Goal: Navigation & Orientation: Find specific page/section

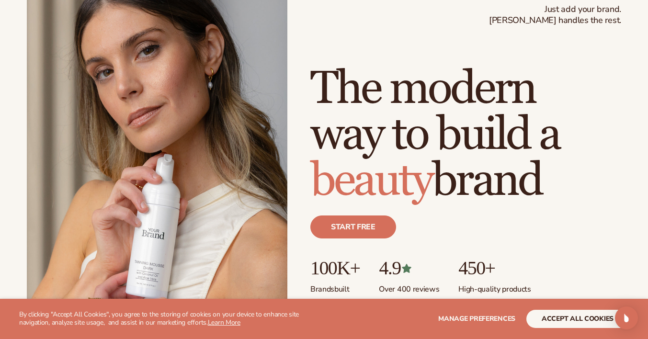
scroll to position [72, 0]
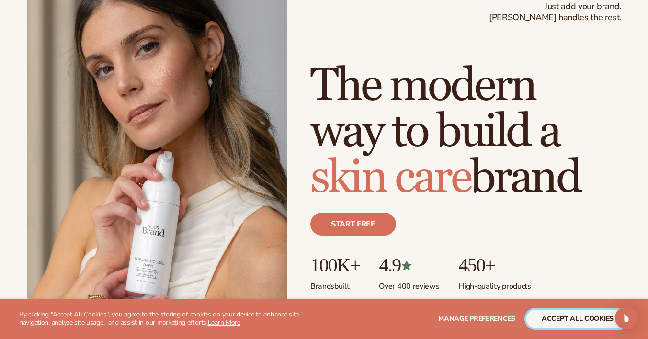
click at [596, 322] on button "accept all cookies" at bounding box center [577, 319] width 102 height 18
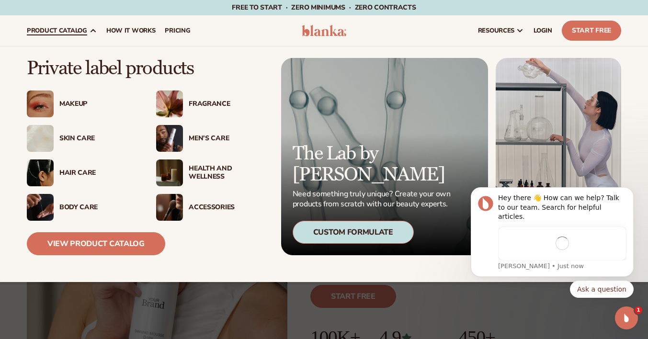
scroll to position [0, 0]
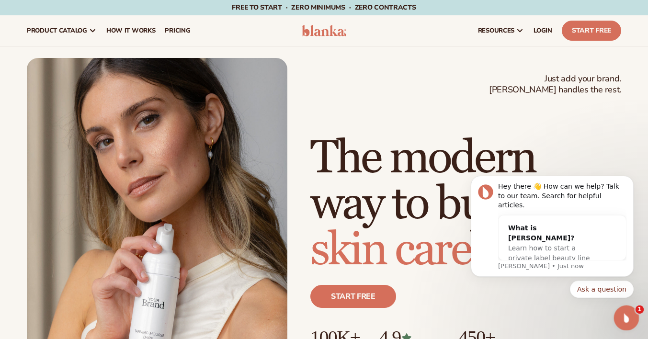
click at [627, 326] on div "Open Intercom Messenger" at bounding box center [625, 317] width 32 height 32
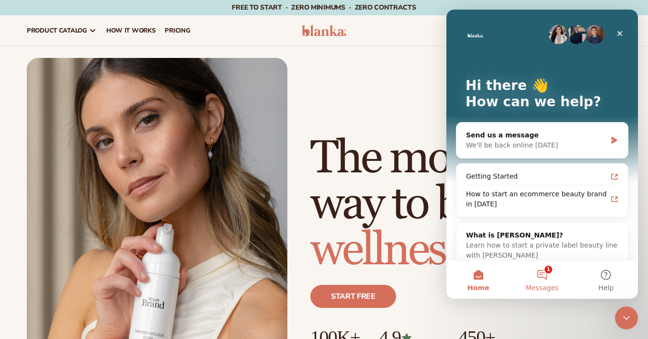
click at [547, 278] on button "1 Messages" at bounding box center [542, 279] width 64 height 38
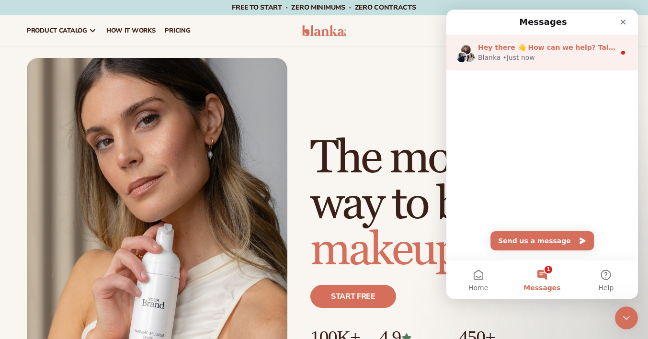
click at [517, 52] on div "Hey there 👋 How can we help? Talk to our team. Search for helpful articles." at bounding box center [546, 48] width 137 height 10
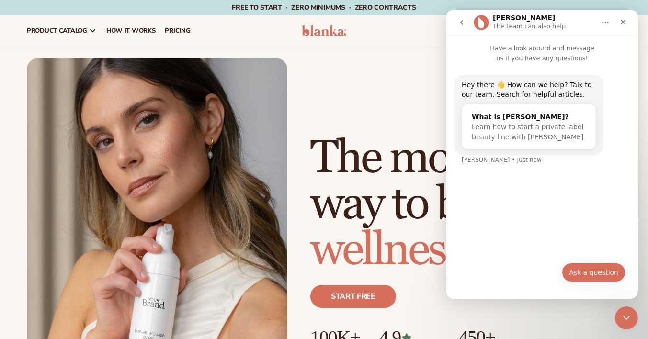
click at [573, 278] on button "Ask a question" at bounding box center [594, 272] width 64 height 19
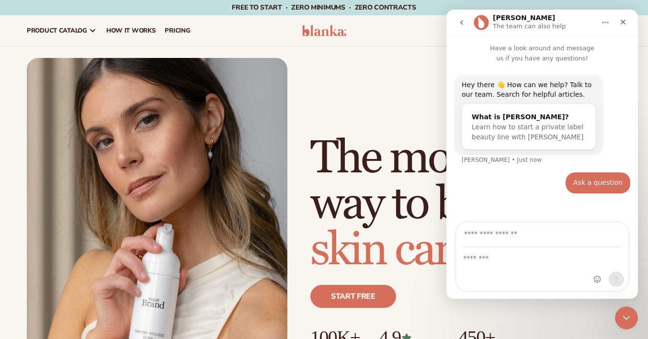
click at [524, 266] on div "Intercom messenger" at bounding box center [541, 269] width 171 height 43
click at [525, 268] on div "Intercom messenger" at bounding box center [541, 269] width 171 height 43
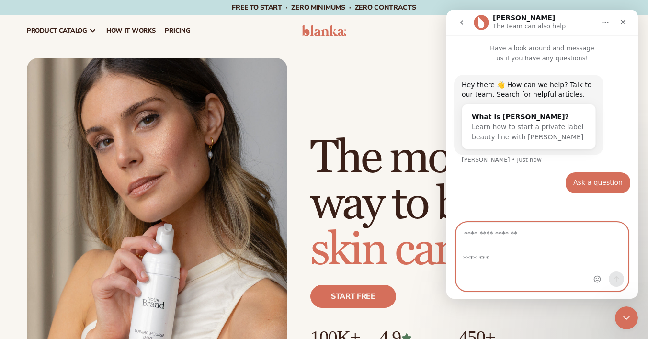
click at [525, 233] on input "Your email" at bounding box center [542, 235] width 160 height 24
click at [527, 248] on textarea "Message…" at bounding box center [541, 256] width 171 height 16
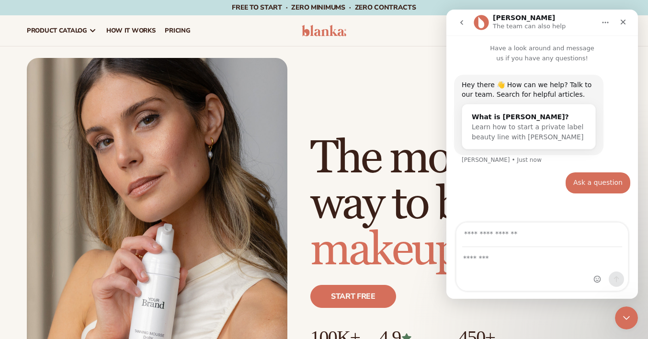
click at [462, 23] on icon "go back" at bounding box center [461, 22] width 3 height 5
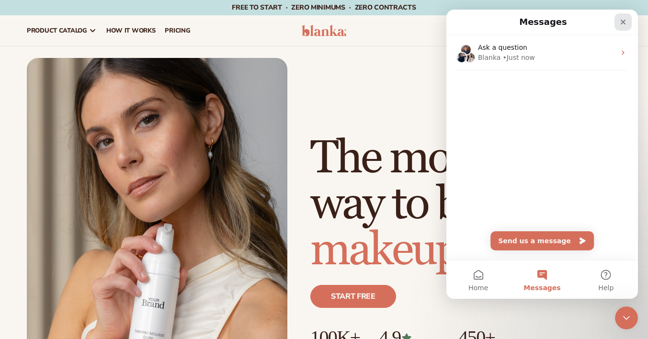
click at [625, 28] on div "Close" at bounding box center [622, 21] width 17 height 17
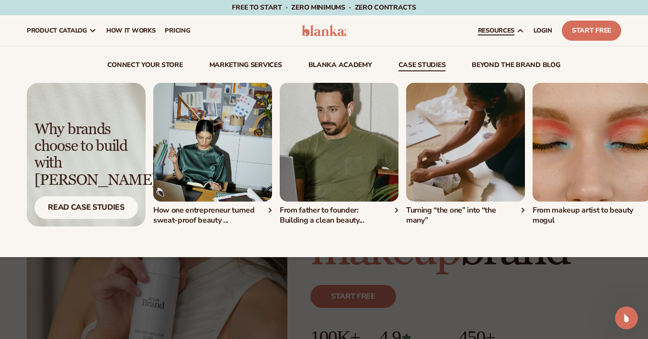
click at [218, 186] on img "1 / 4" at bounding box center [212, 142] width 119 height 119
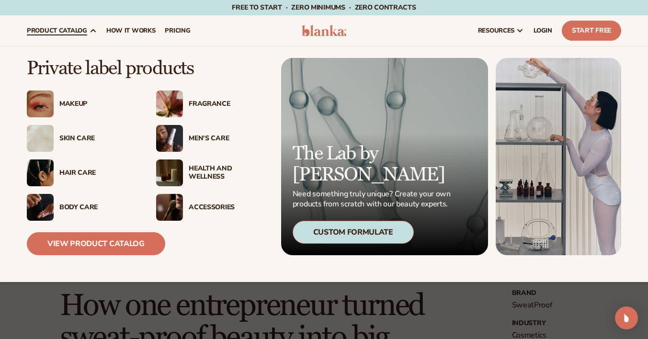
click at [78, 99] on div "Makeup" at bounding box center [82, 103] width 110 height 27
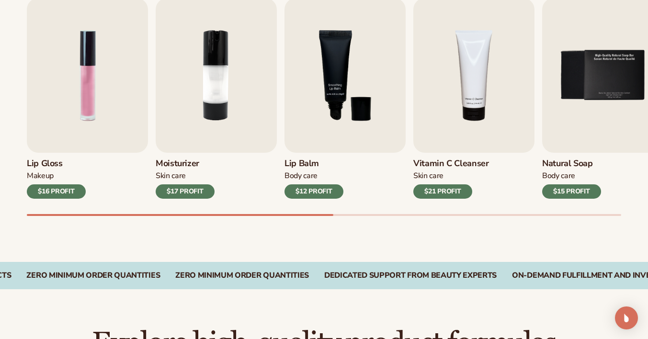
scroll to position [339, 0]
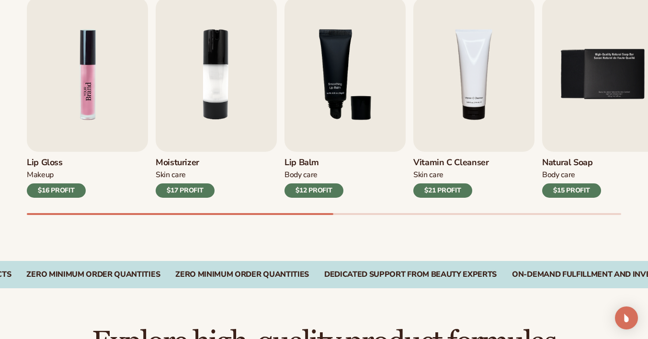
click at [91, 134] on img "1 / 9" at bounding box center [87, 74] width 121 height 155
click at [150, 195] on div "Lip Gloss Makeup $16 PROFIT Moisturizer [MEDICAL_DATA] $17 PROFIT [MEDICAL_DATA]" at bounding box center [324, 97] width 594 height 201
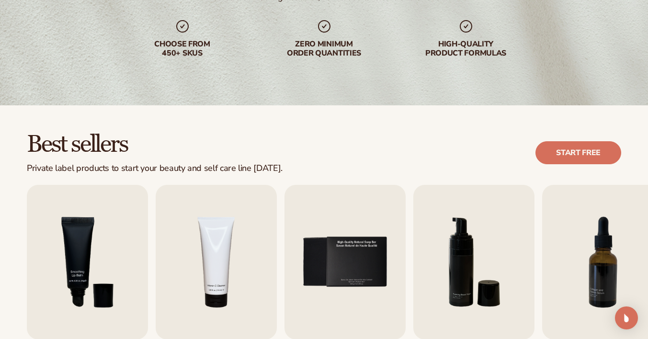
scroll to position [0, 0]
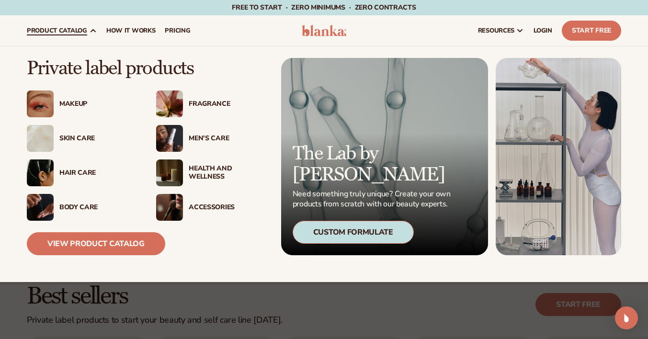
click at [78, 106] on div "Makeup" at bounding box center [98, 104] width 78 height 8
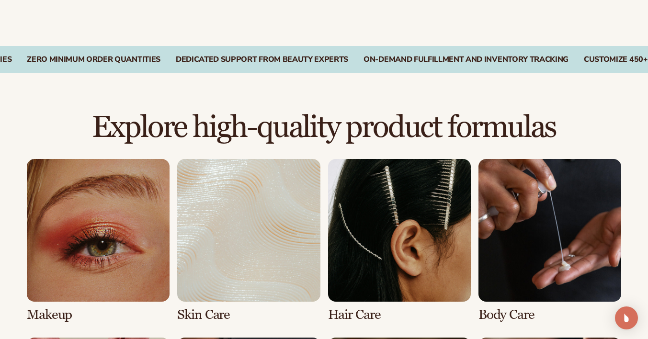
scroll to position [626, 0]
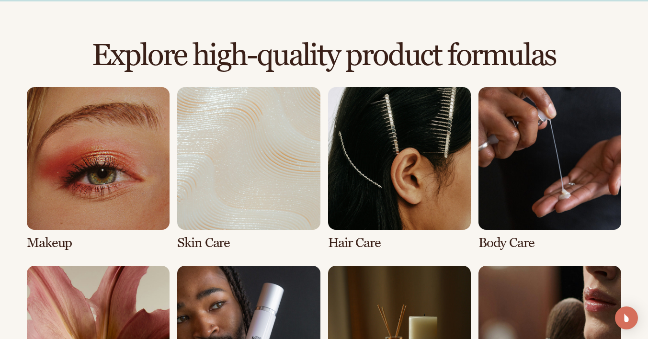
click at [136, 217] on link "1 / 8" at bounding box center [98, 168] width 143 height 163
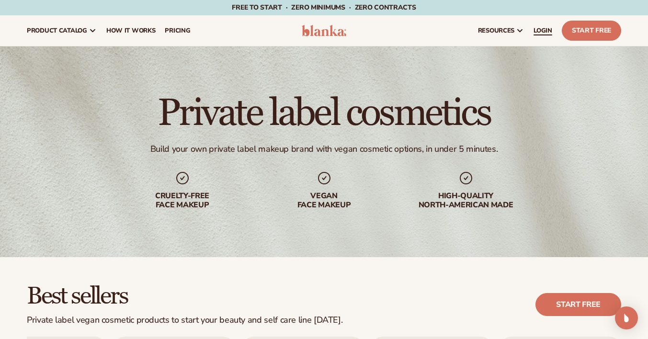
click at [544, 29] on span "LOGIN" at bounding box center [542, 31] width 19 height 8
